Goal: Transaction & Acquisition: Purchase product/service

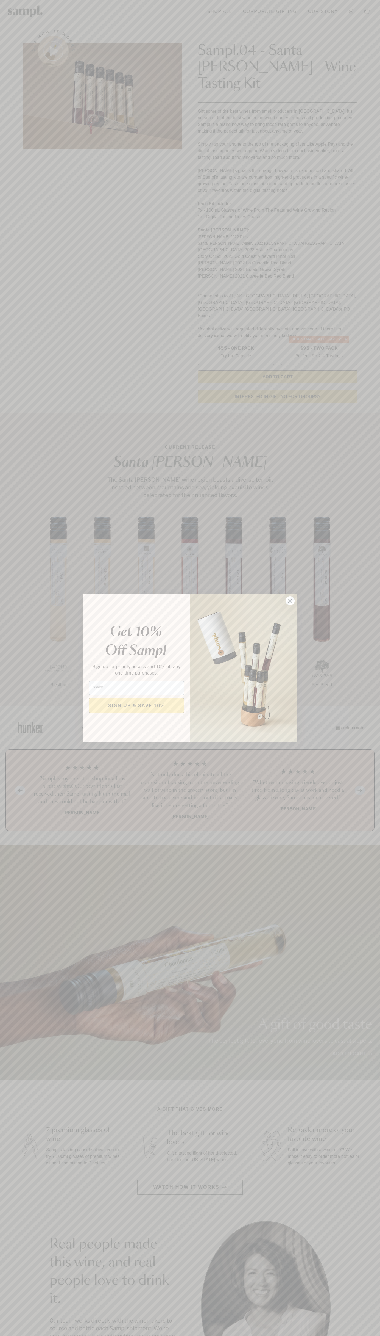
click at [291, 601] on icon "Close dialog" at bounding box center [291, 601] width 4 height 4
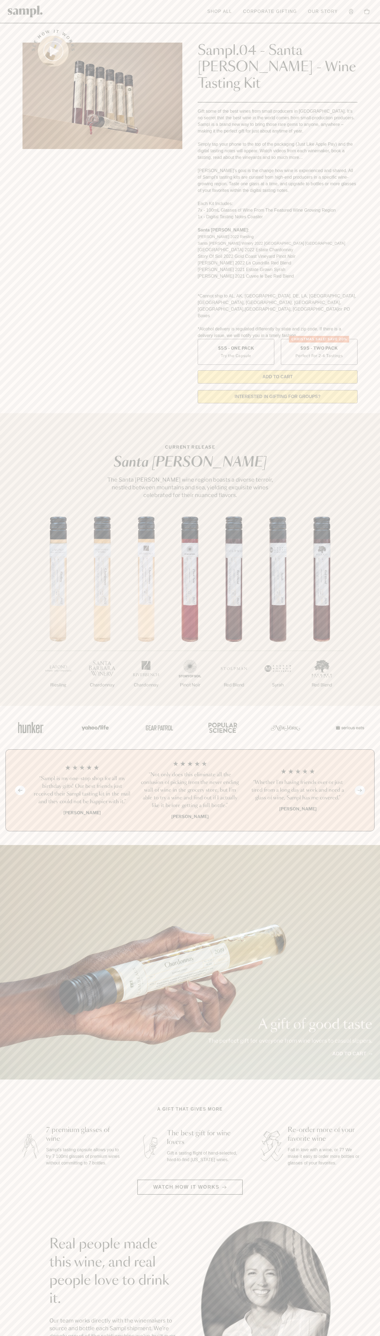
click at [289, 4] on header "Toggle navigation menu Shop All Corporate Gifting Our Story Account Story Shop …" at bounding box center [190, 11] width 380 height 23
click at [374, 631] on div "1/7 Riesling 2/7 Chardonnay 3/7" at bounding box center [190, 611] width 380 height 189
click at [38, 1336] on html "Skip to main content Toggle navigation menu Shop All Corporate Gifting Our Stor…" at bounding box center [190, 1111] width 380 height 2222
click at [21, 764] on div "Previous slide Next slide “Not only does this eliminate all the confusion of pi…" at bounding box center [189, 790] width 369 height 82
click at [319, 339] on label "Christmas SALE! Save 20% $95 - Two Pack Perfect For 2-4 Tastings" at bounding box center [319, 352] width 77 height 26
